Goal: Transaction & Acquisition: Download file/media

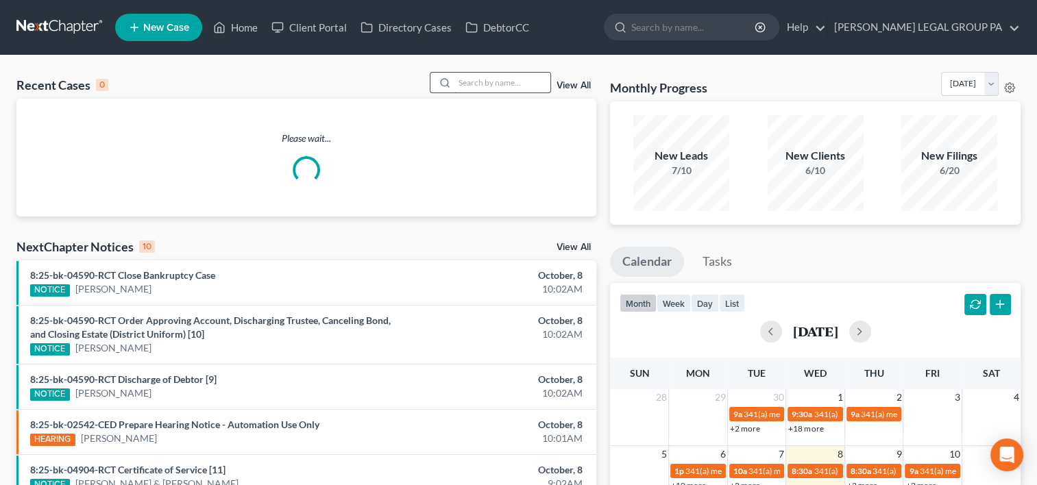
click at [498, 79] on input "search" at bounding box center [502, 83] width 96 height 20
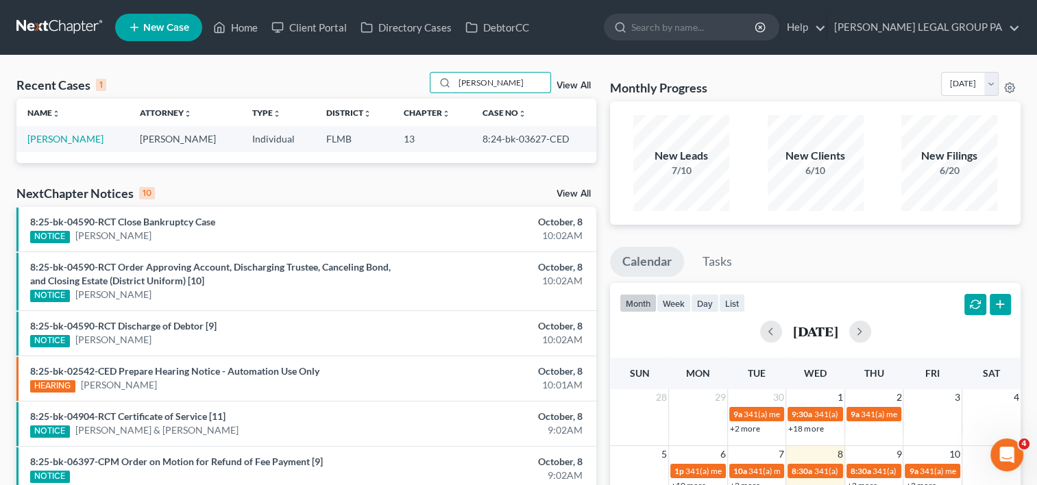
type input "[PERSON_NAME]"
click at [64, 132] on td "[PERSON_NAME]" at bounding box center [72, 138] width 112 height 25
click at [64, 139] on link "[PERSON_NAME]" at bounding box center [65, 139] width 76 height 12
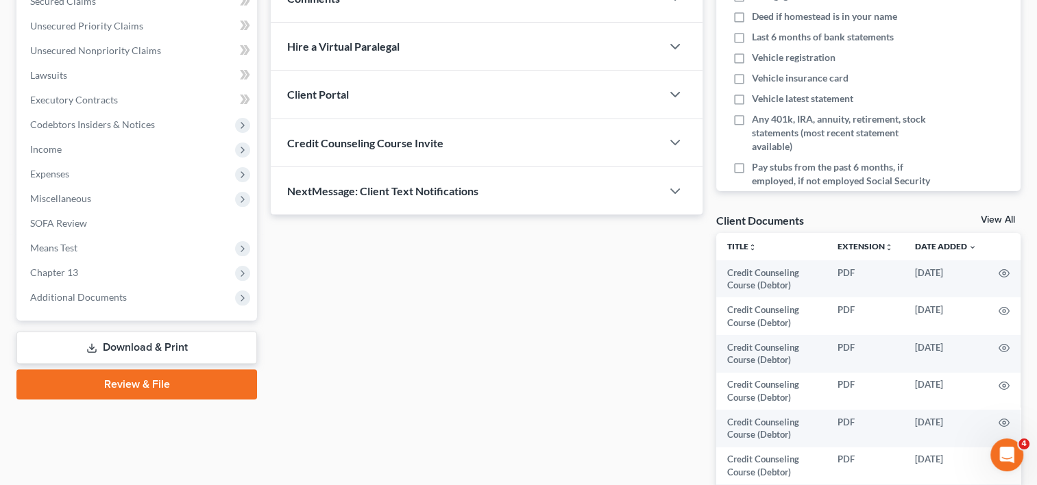
scroll to position [343, 0]
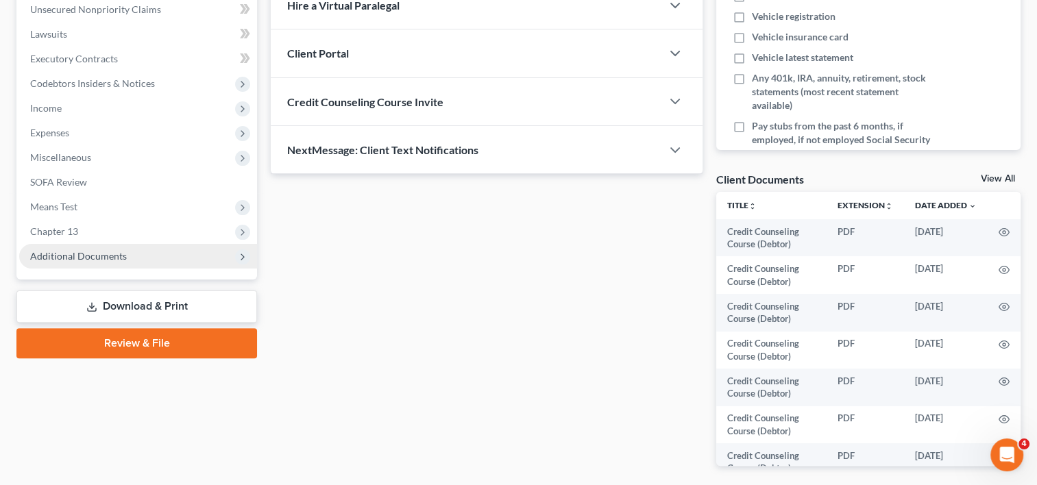
click at [73, 258] on span "Additional Documents" at bounding box center [78, 256] width 97 height 12
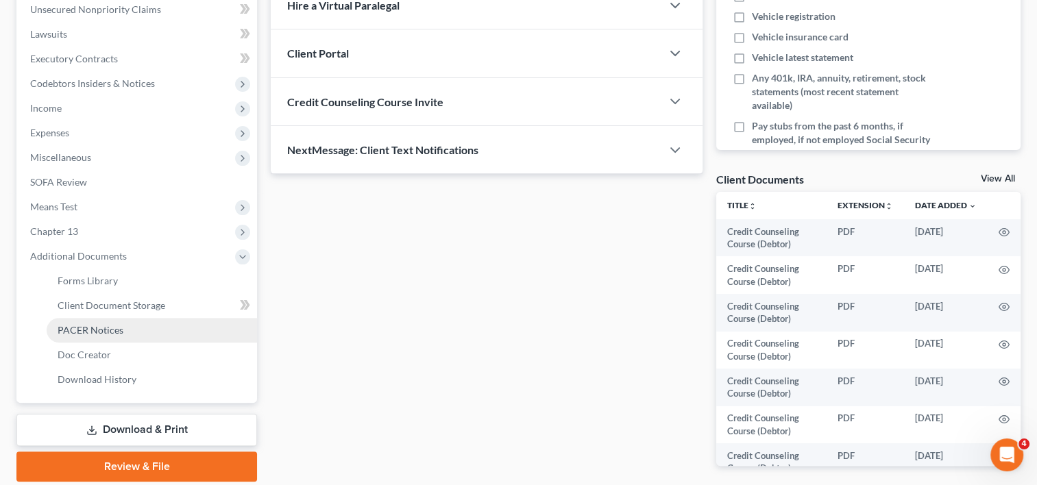
click at [88, 325] on span "PACER Notices" at bounding box center [91, 330] width 66 height 12
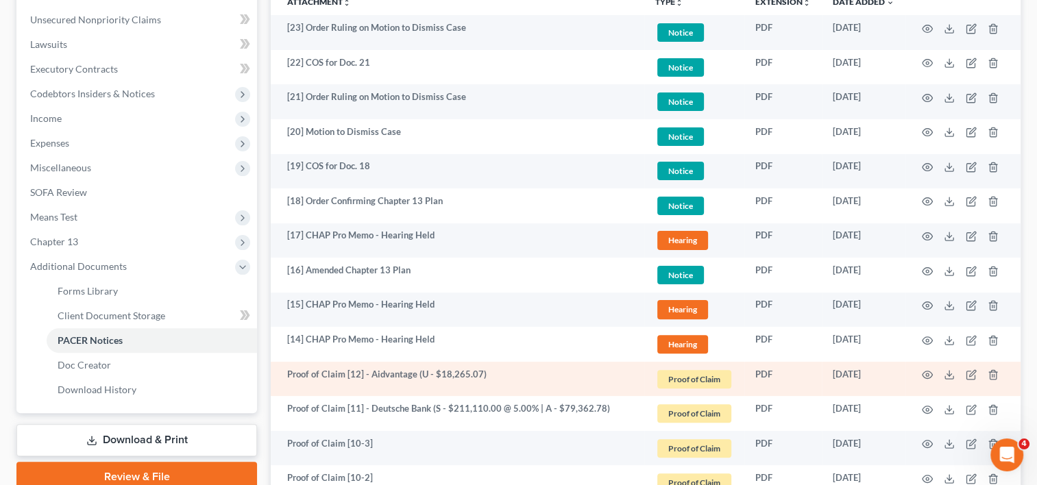
scroll to position [456, 0]
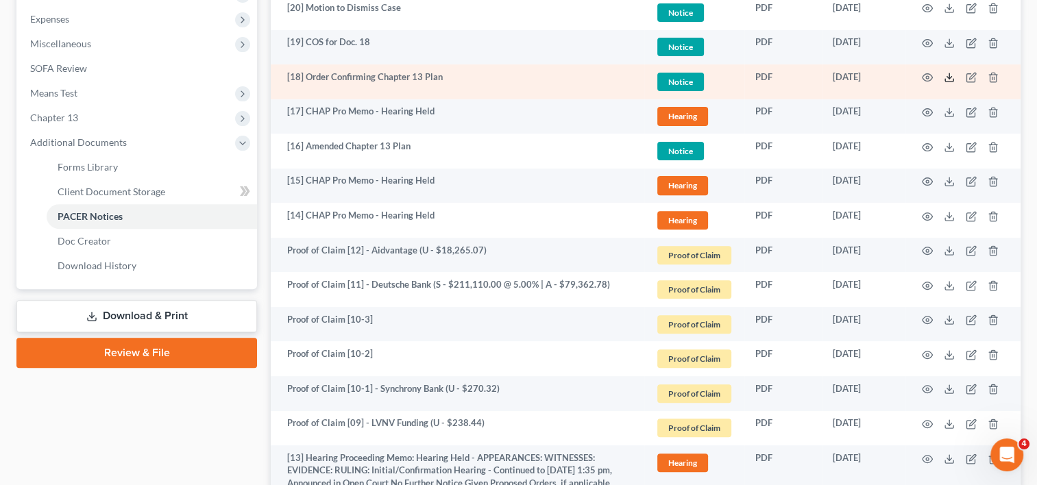
click at [949, 77] on polyline at bounding box center [949, 78] width 5 height 2
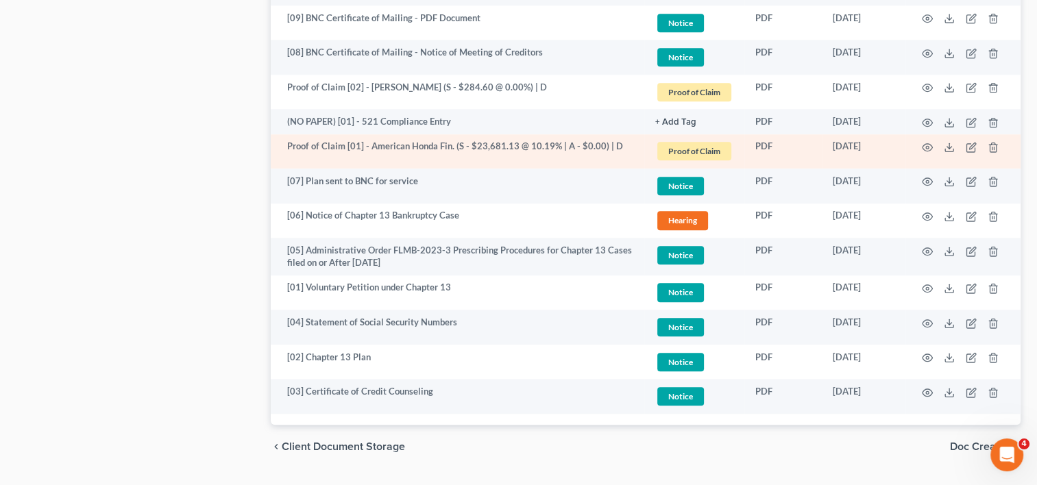
scroll to position [1406, 0]
